Goal: Task Accomplishment & Management: Complete application form

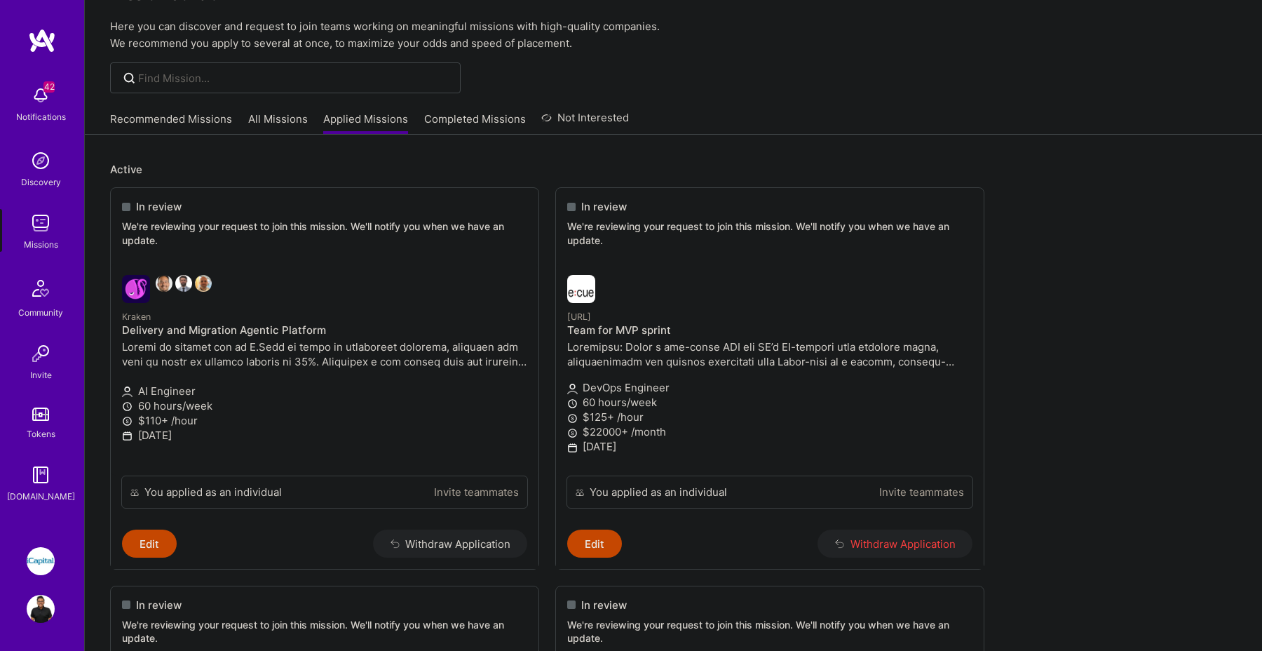
scroll to position [42, 0]
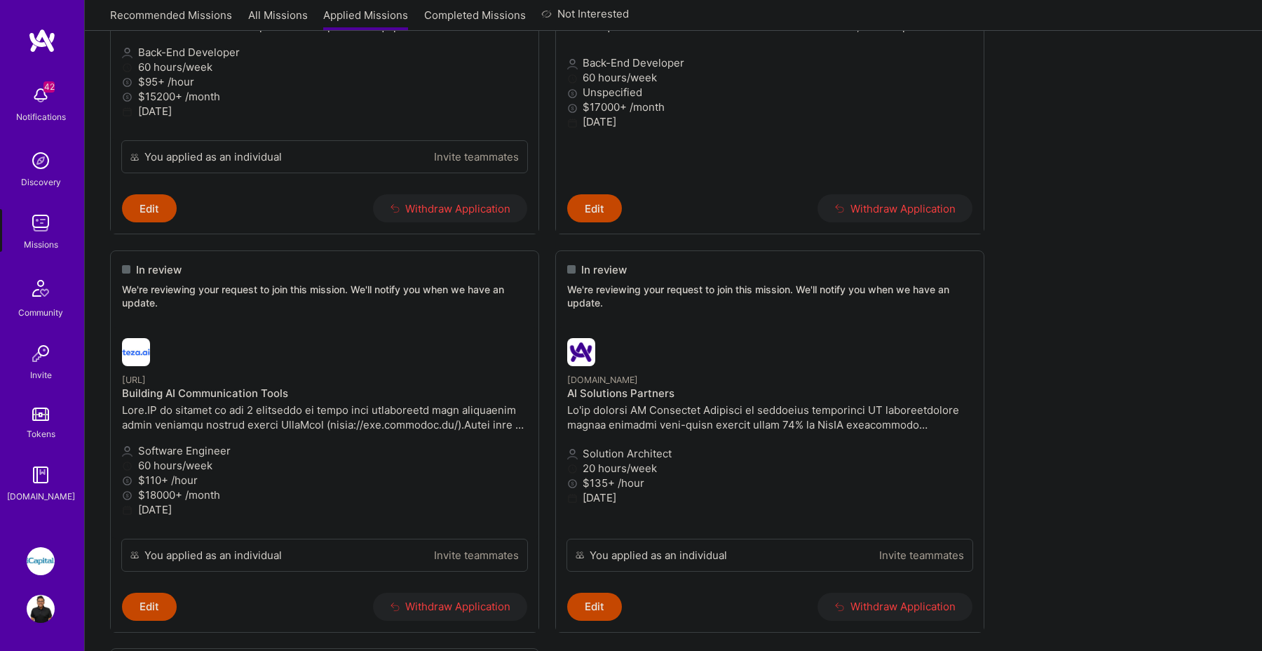
scroll to position [778, 0]
click at [596, 599] on button "Edit" at bounding box center [594, 604] width 55 height 28
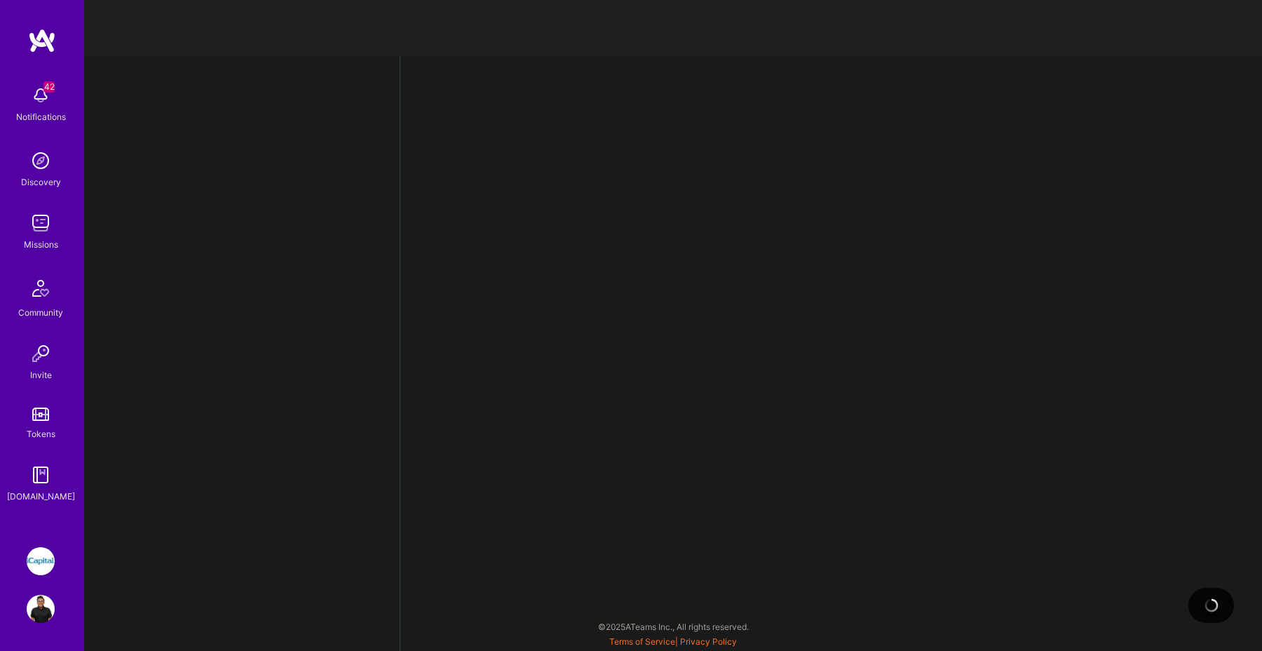
select select "CA"
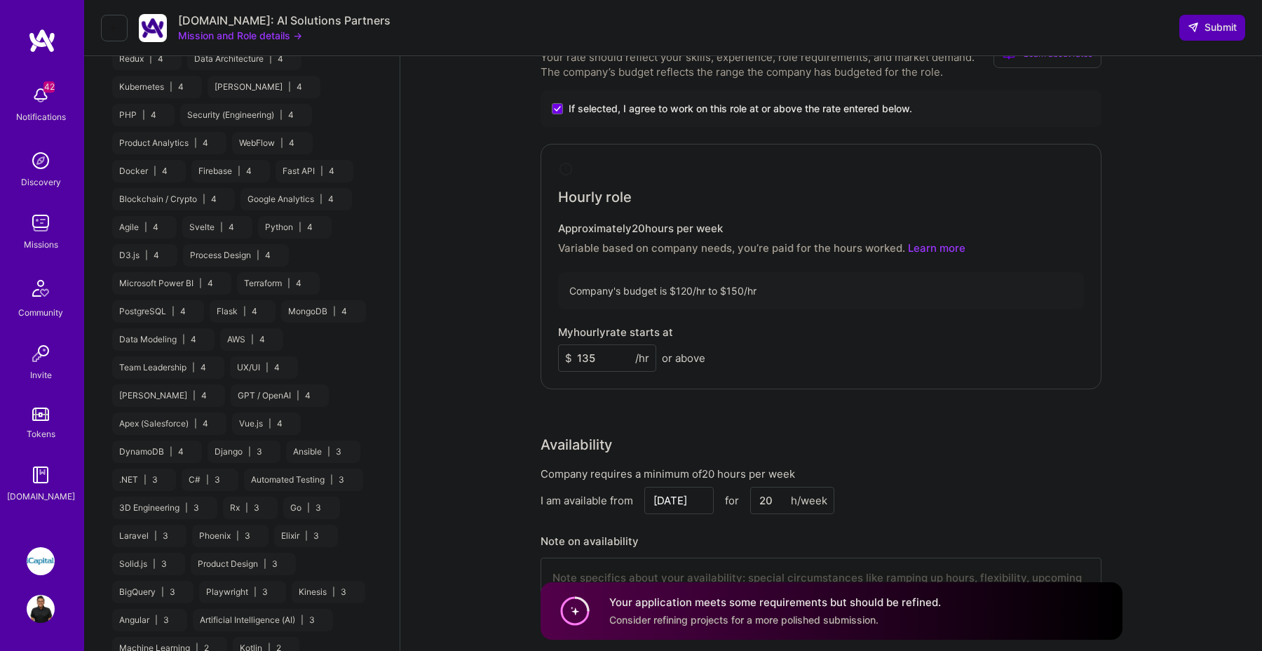
scroll to position [1336, 0]
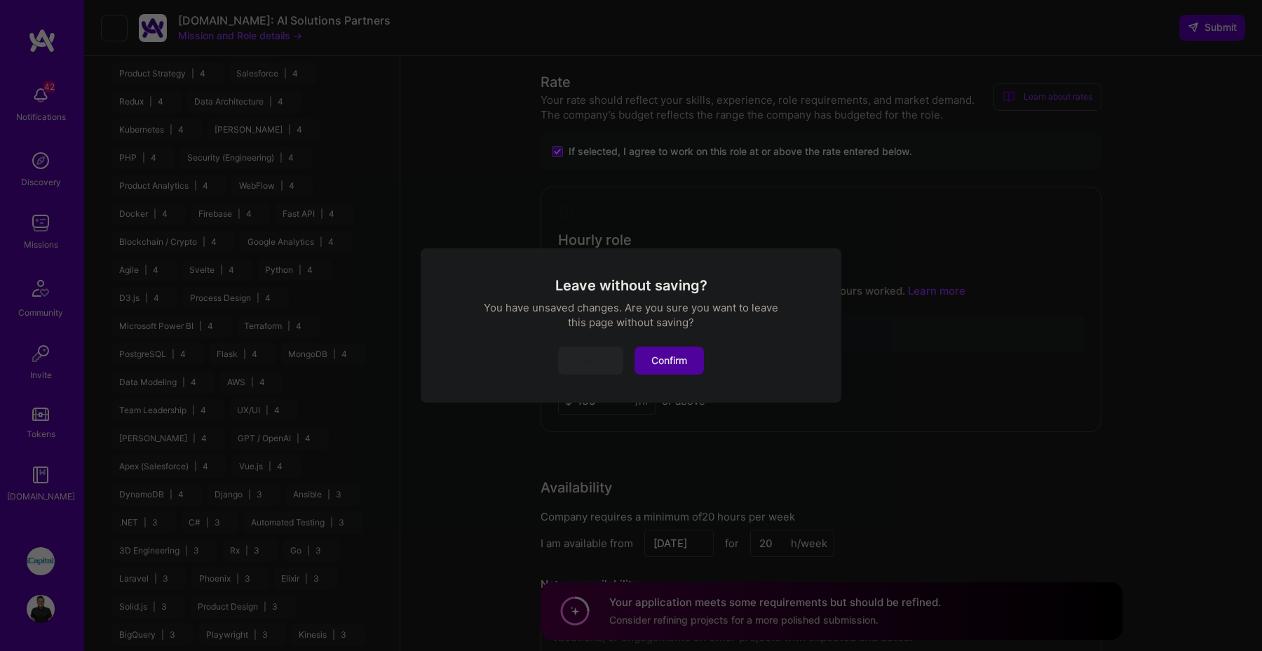
click at [647, 363] on button "Confirm" at bounding box center [669, 360] width 69 height 28
